Goal: Transaction & Acquisition: Subscribe to service/newsletter

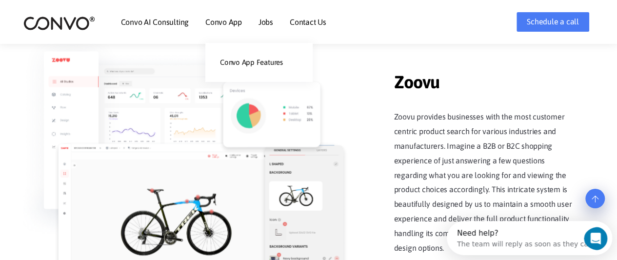
click at [234, 22] on link "Convo App" at bounding box center [223, 22] width 37 height 8
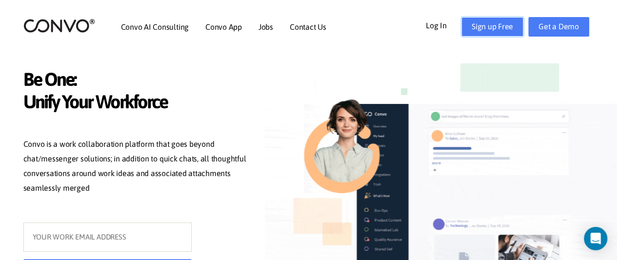
click at [492, 25] on link "Sign up Free" at bounding box center [492, 27] width 62 height 20
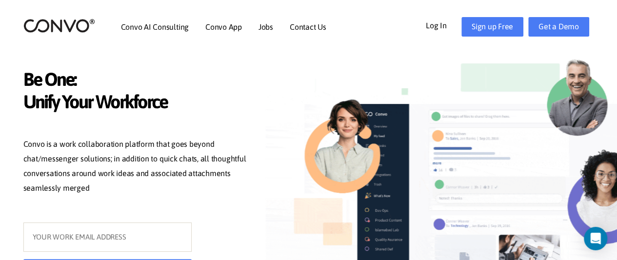
click at [443, 23] on link "Log In" at bounding box center [444, 25] width 36 height 16
